Goal: Task Accomplishment & Management: Manage account settings

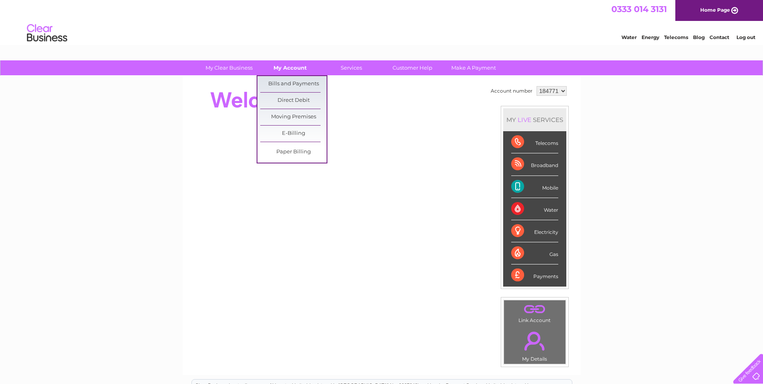
click at [296, 70] on link "My Account" at bounding box center [290, 67] width 66 height 15
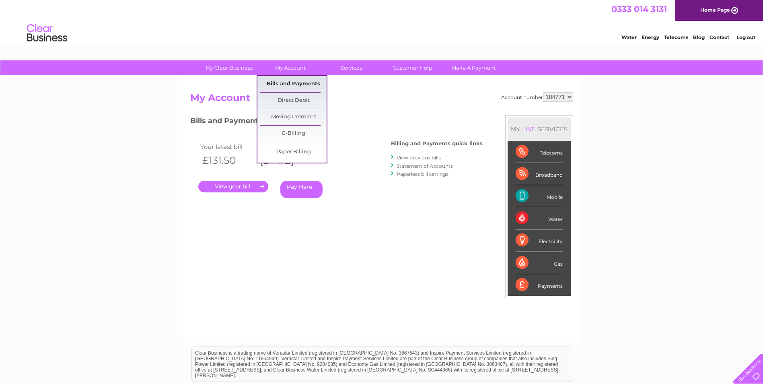
click at [291, 85] on link "Bills and Payments" at bounding box center [293, 84] width 66 height 16
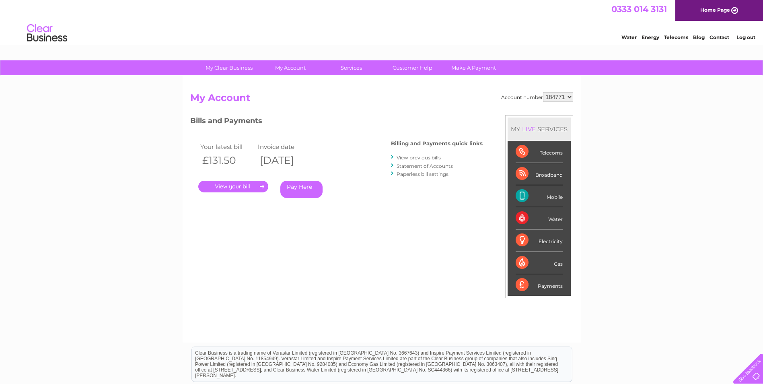
click at [241, 183] on link "." at bounding box center [233, 187] width 70 height 12
